Goal: Task Accomplishment & Management: Use online tool/utility

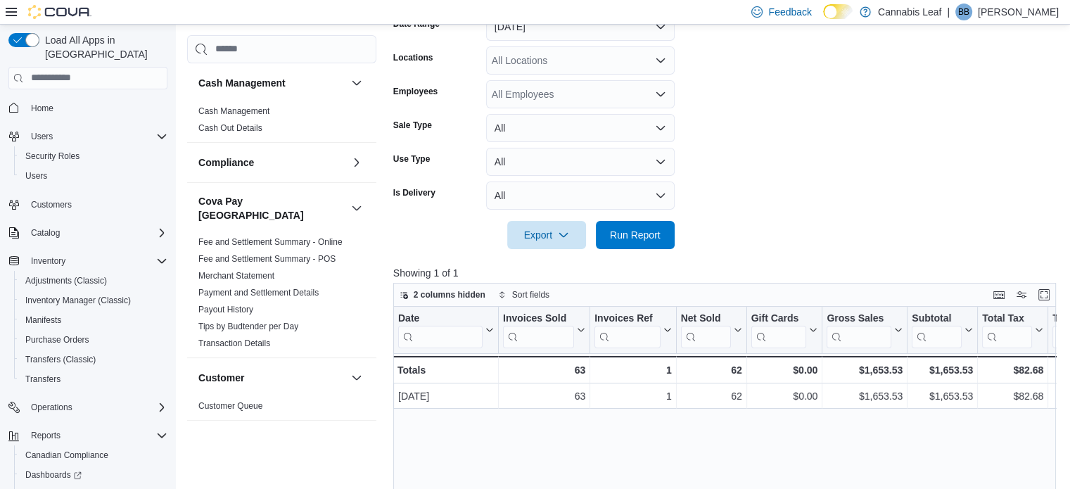
scroll to position [1044, 0]
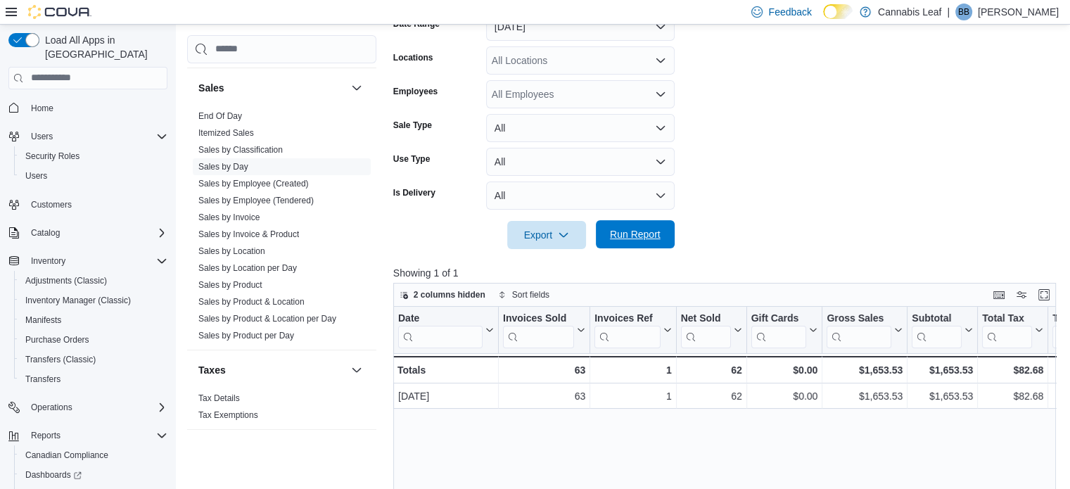
click at [636, 234] on span "Run Report" at bounding box center [635, 234] width 51 height 14
